Goal: Information Seeking & Learning: Learn about a topic

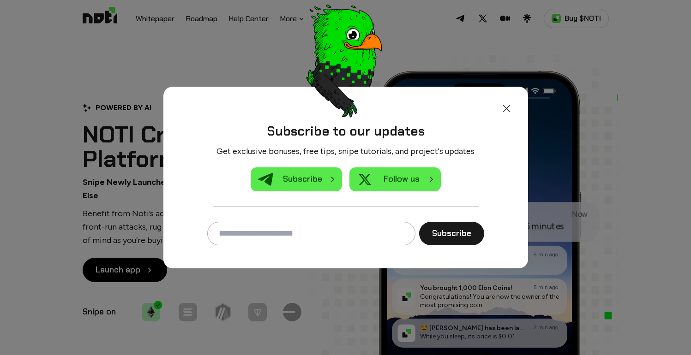
click at [504, 108] on img at bounding box center [506, 108] width 11 height 11
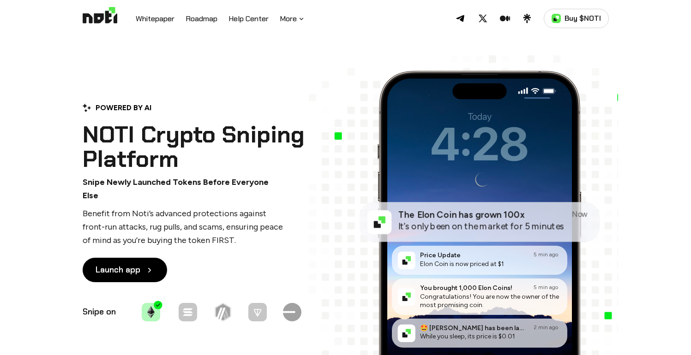
click at [444, 46] on div "POWERED BY AI NOTI Crypto Sniping Platform Snipe Newly Launched Tokens Before E…" at bounding box center [345, 203] width 691 height 333
click at [504, 16] on icon at bounding box center [505, 19] width 10 height 6
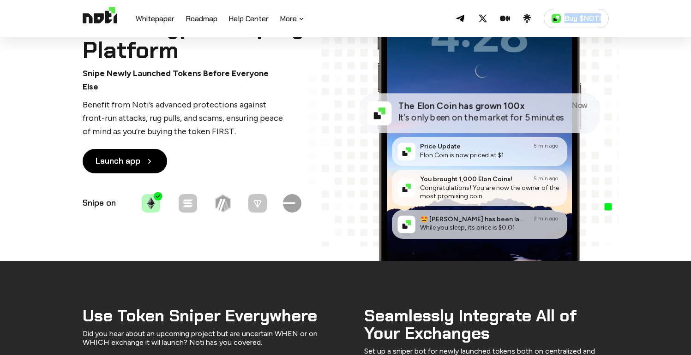
scroll to position [117, 0]
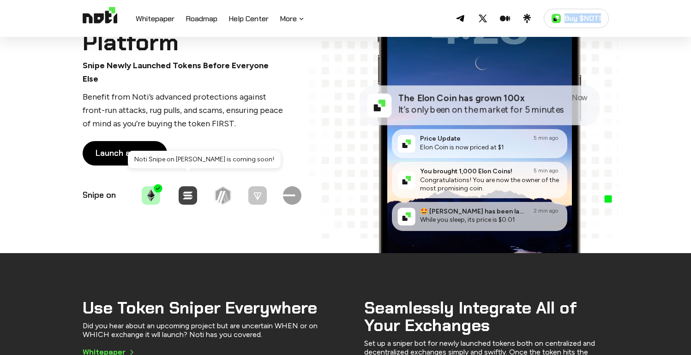
click at [195, 186] on img at bounding box center [188, 195] width 18 height 18
click at [185, 193] on img at bounding box center [188, 195] width 18 height 18
click at [194, 192] on img at bounding box center [188, 195] width 18 height 18
click at [155, 192] on img at bounding box center [152, 194] width 21 height 21
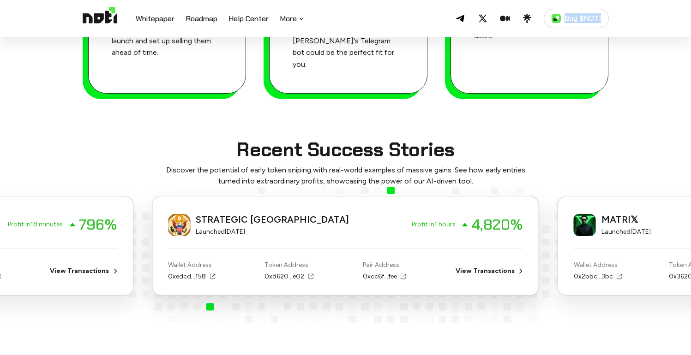
scroll to position [1053, 0]
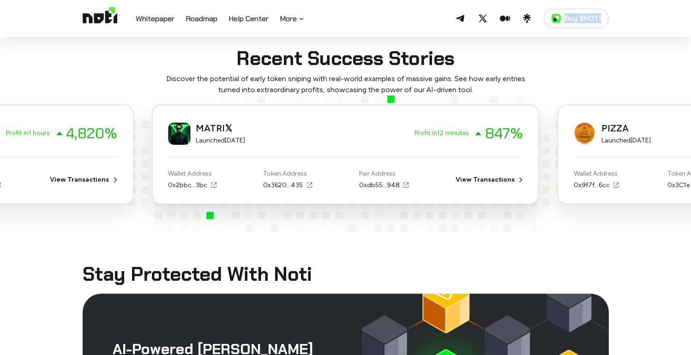
click at [152, 184] on div "MATRI𝕏 Launched [DATE] Profit in 12 minutes 847 % Wallet Address 0x2bbc...3bc T…" at bounding box center [345, 154] width 387 height 99
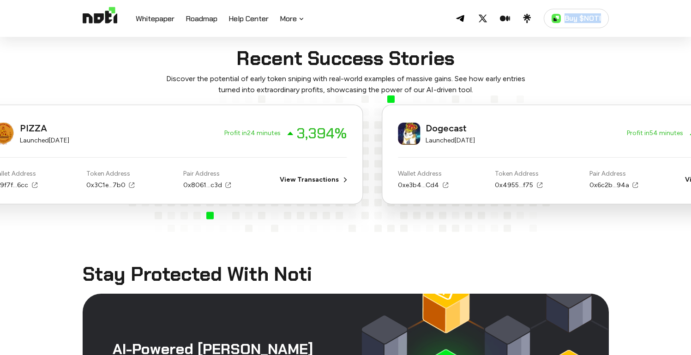
click at [0, 148] on div "PIZZA Launched [DATE] Profit in 24 minutes 3,394 % Wallet Address 0x9f7f...6cc …" at bounding box center [169, 154] width 387 height 99
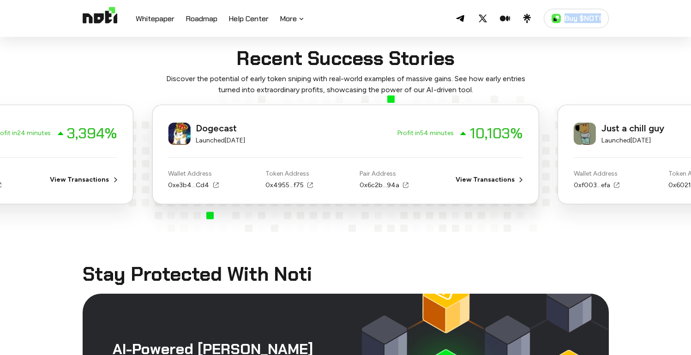
click at [152, 96] on div "Dogecast Launched [DATE] Profit in 54 minutes 10,103 % Wallet Address 0xe3b4...…" at bounding box center [345, 164] width 387 height 136
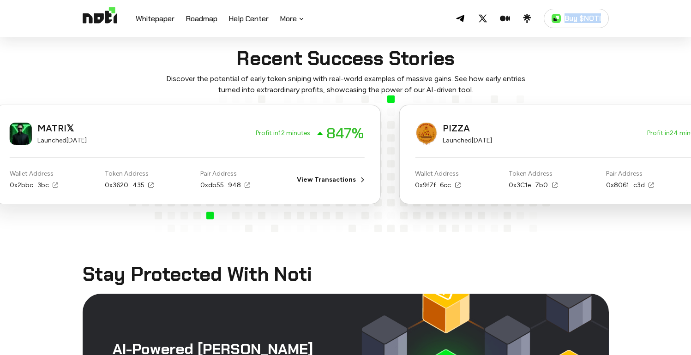
click at [0, 105] on div "MATRI𝕏 Launched [DATE] Profit in 12 minutes 847 % Wallet Address 0x2bbc...3bc T…" at bounding box center [187, 154] width 387 height 99
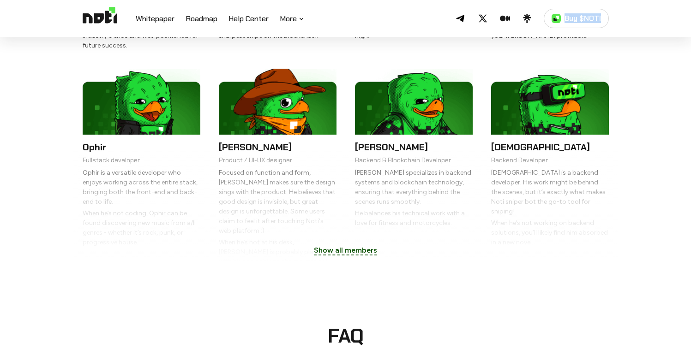
scroll to position [2095, 0]
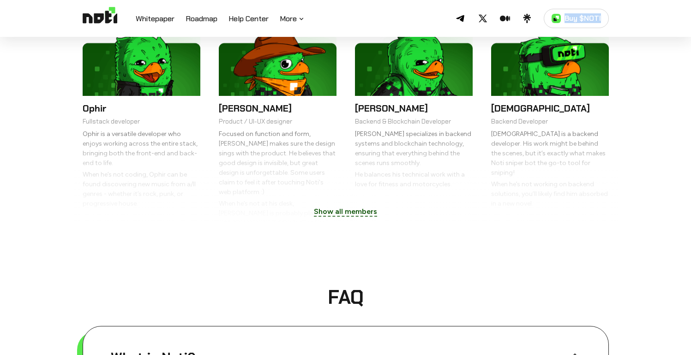
click at [363, 201] on button "Show all members" at bounding box center [346, 212] width 82 height 22
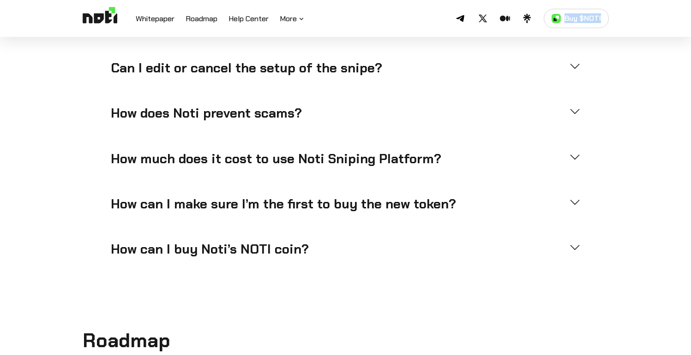
scroll to position [3290, 0]
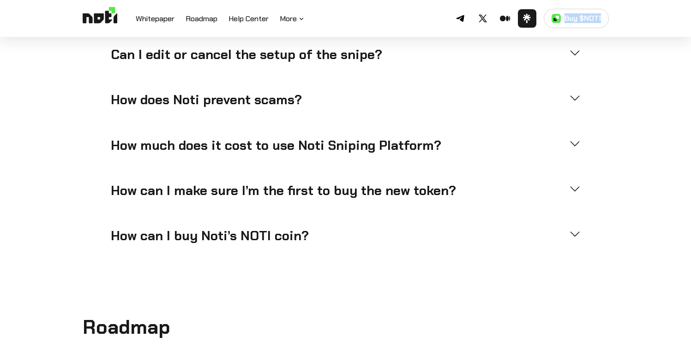
click at [526, 20] on icon at bounding box center [526, 18] width 9 height 9
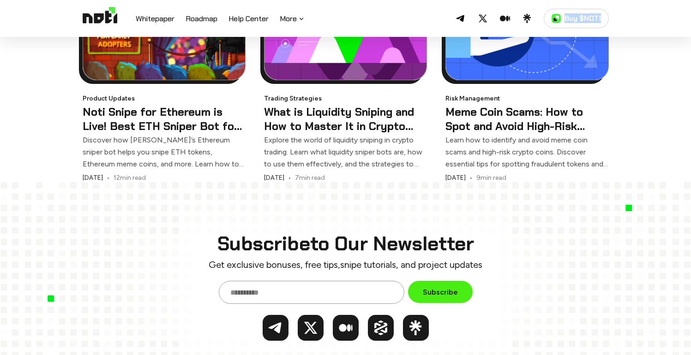
scroll to position [4438, 0]
